Goal: Information Seeking & Learning: Get advice/opinions

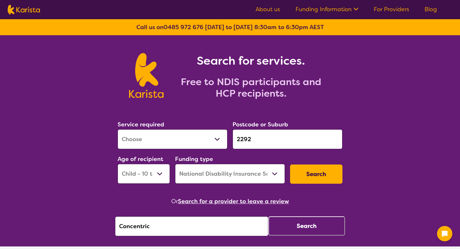
select select "[MEDICAL_DATA]"
select select "CH"
select select "NDIS"
click at [226, 226] on input "Concentric" at bounding box center [191, 226] width 153 height 20
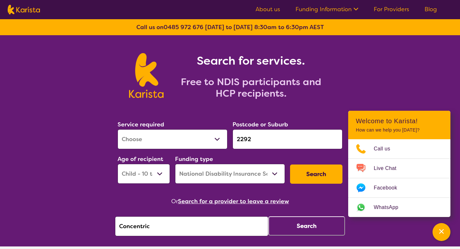
click at [297, 225] on button "Search" at bounding box center [306, 225] width 77 height 19
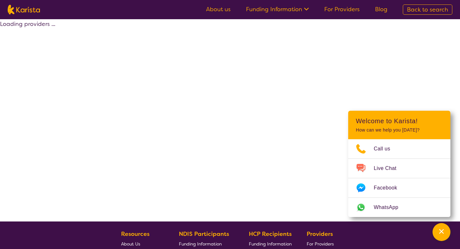
select select "by_score"
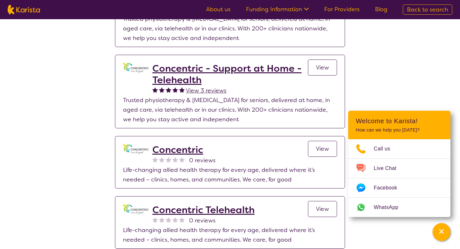
scroll to position [57, 0]
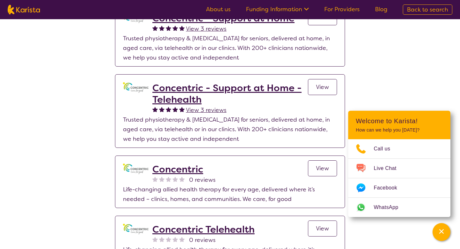
click at [217, 108] on span "View 3 reviews" at bounding box center [206, 110] width 41 height 8
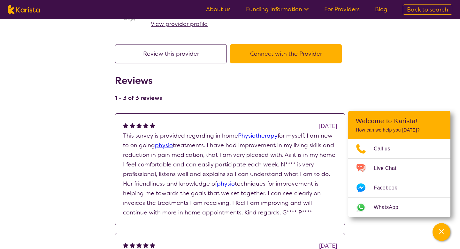
scroll to position [124, 0]
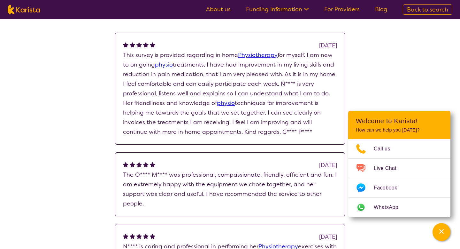
scroll to position [57, 0]
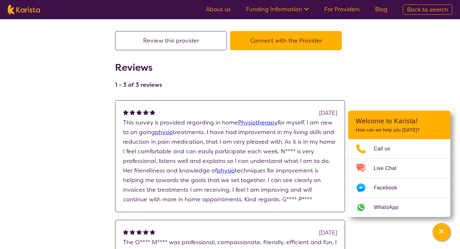
select select "by_score"
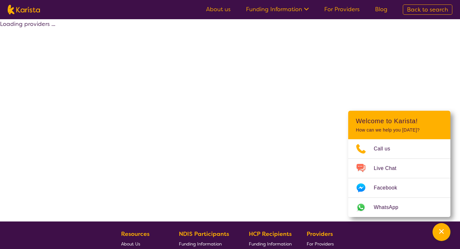
select select "by_score"
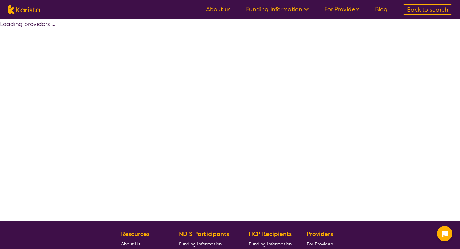
select select "by_score"
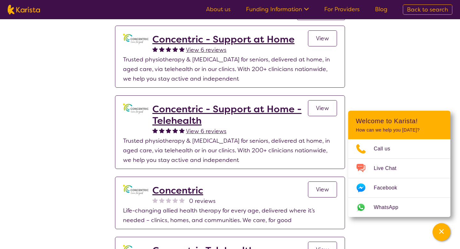
scroll to position [31, 0]
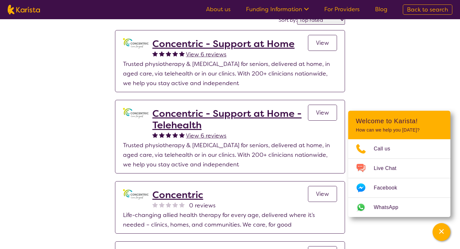
click at [199, 52] on span "View 6 reviews" at bounding box center [206, 54] width 41 height 8
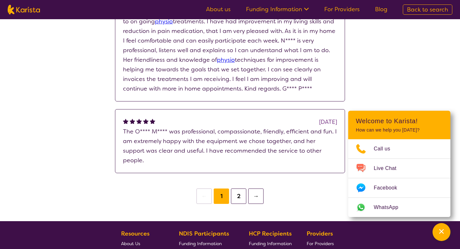
scroll to position [343, 0]
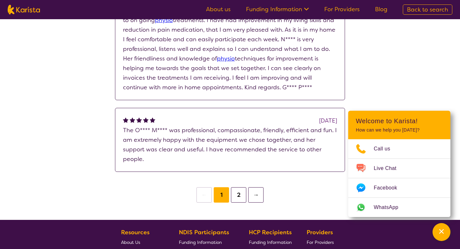
click at [235, 187] on button "2" at bounding box center [238, 194] width 15 height 15
